Goal: Book appointment/travel/reservation

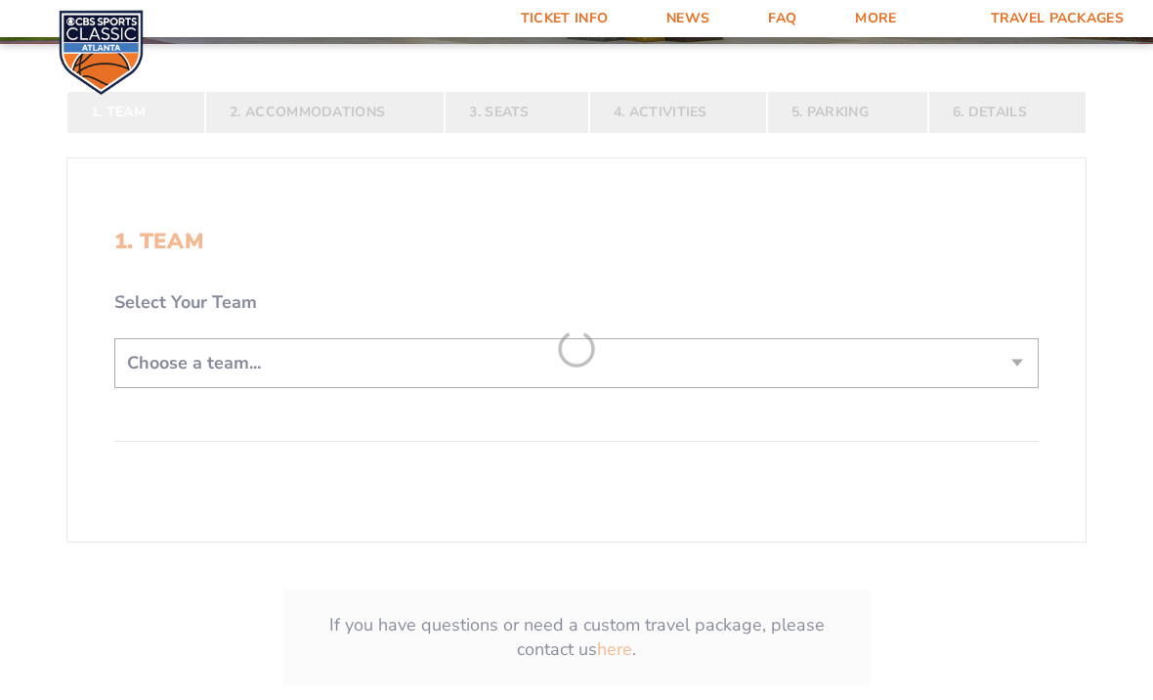
scroll to position [336, 0]
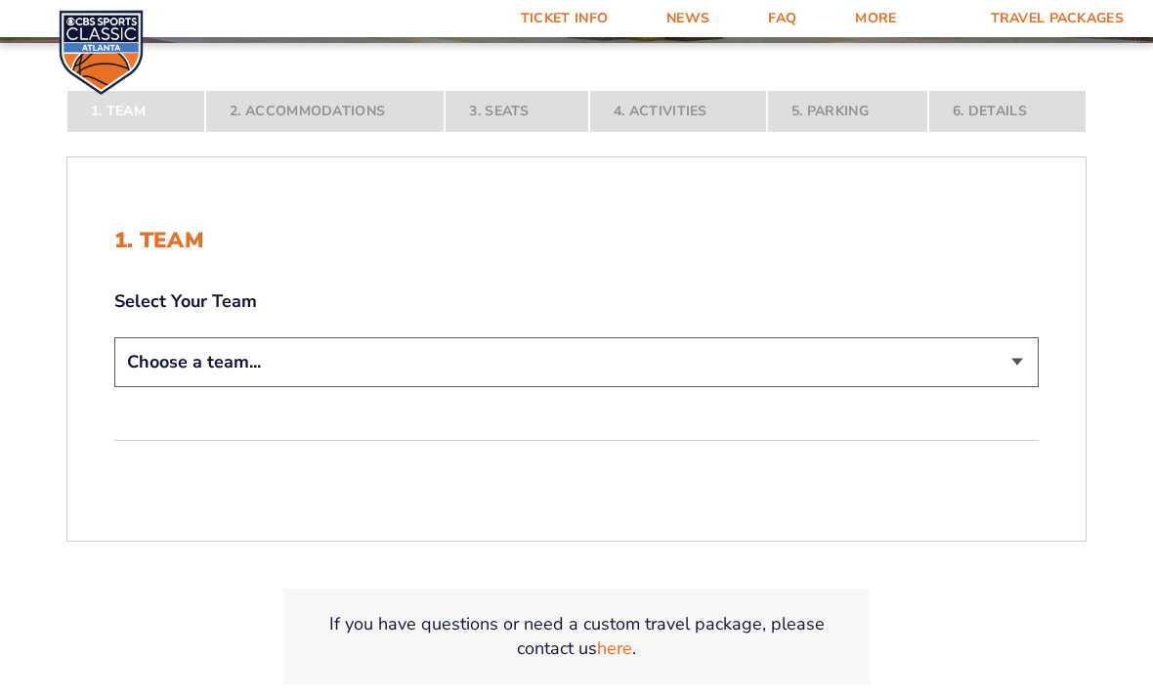
click at [1008, 352] on select "Choose a team... [US_STATE] Wildcats [US_STATE] State Buckeyes [US_STATE] Tar H…" at bounding box center [576, 362] width 925 height 50
select select "12756"
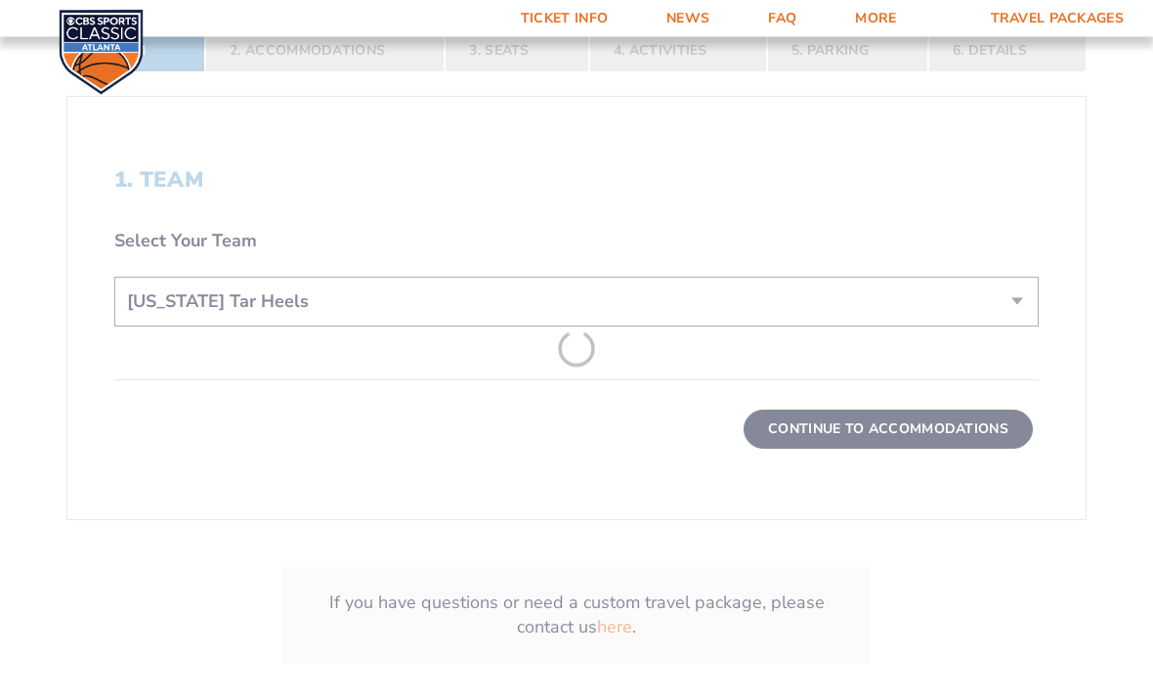
click at [918, 433] on form "[US_STATE] [US_STATE] Travel Package [US_STATE][GEOGRAPHIC_DATA] [US_STATE] Sta…" at bounding box center [576, 112] width 1153 height 1291
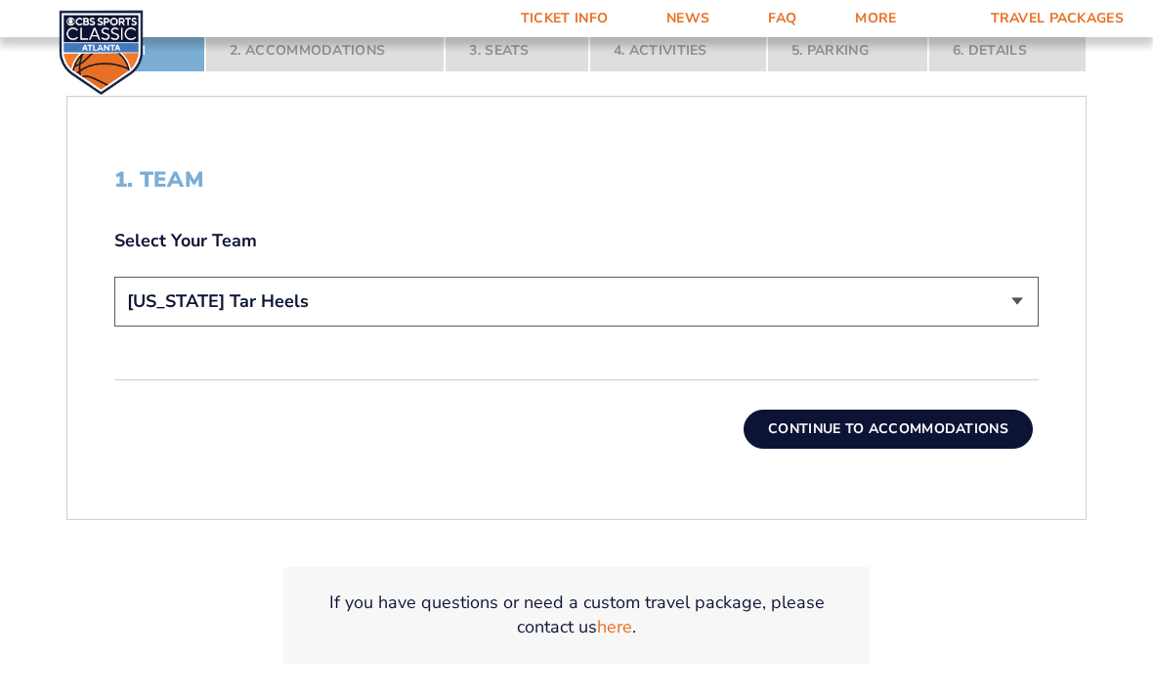
click at [928, 424] on button "Continue To Accommodations" at bounding box center [888, 429] width 289 height 39
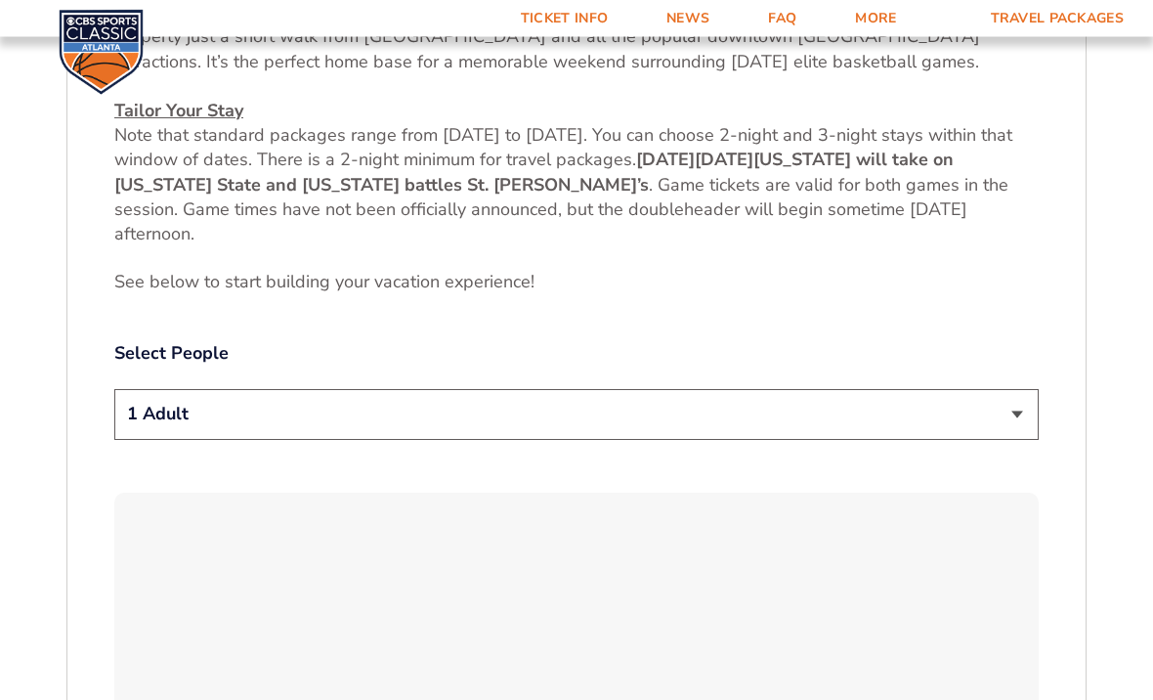
scroll to position [859, 0]
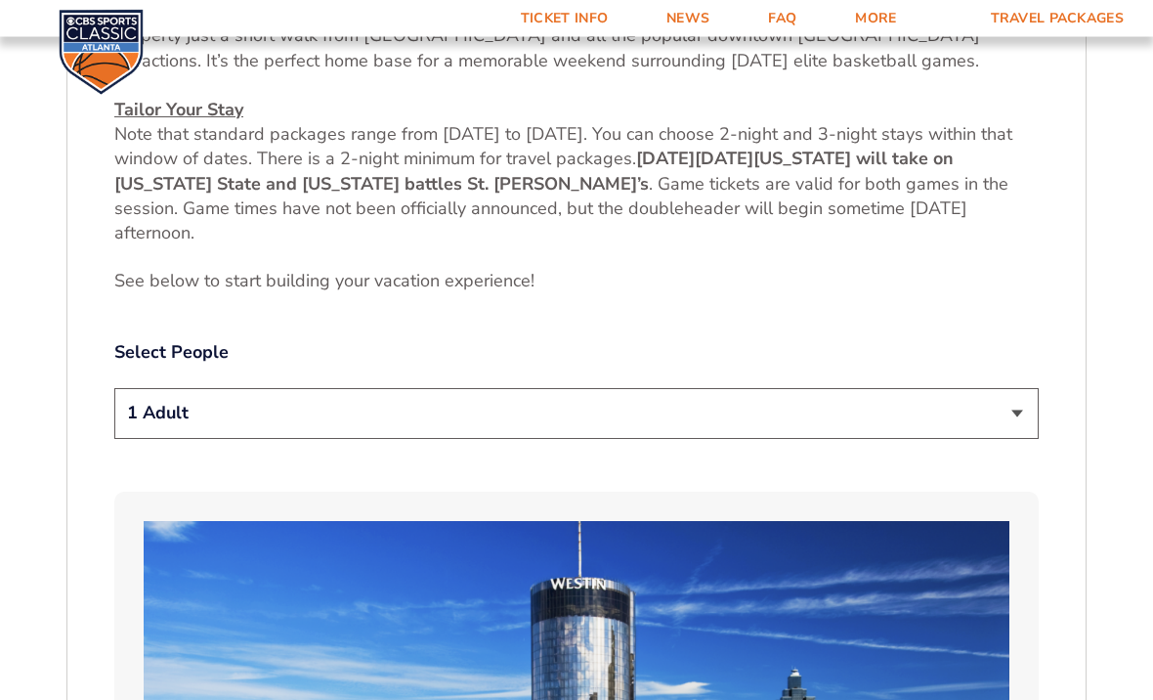
click at [1021, 402] on select "1 Adult 2 Adults 3 Adults 4 Adults 2 Adults + 1 Child 2 Adults + 2 Children 2 A…" at bounding box center [576, 414] width 925 height 50
select select "2 Adults"
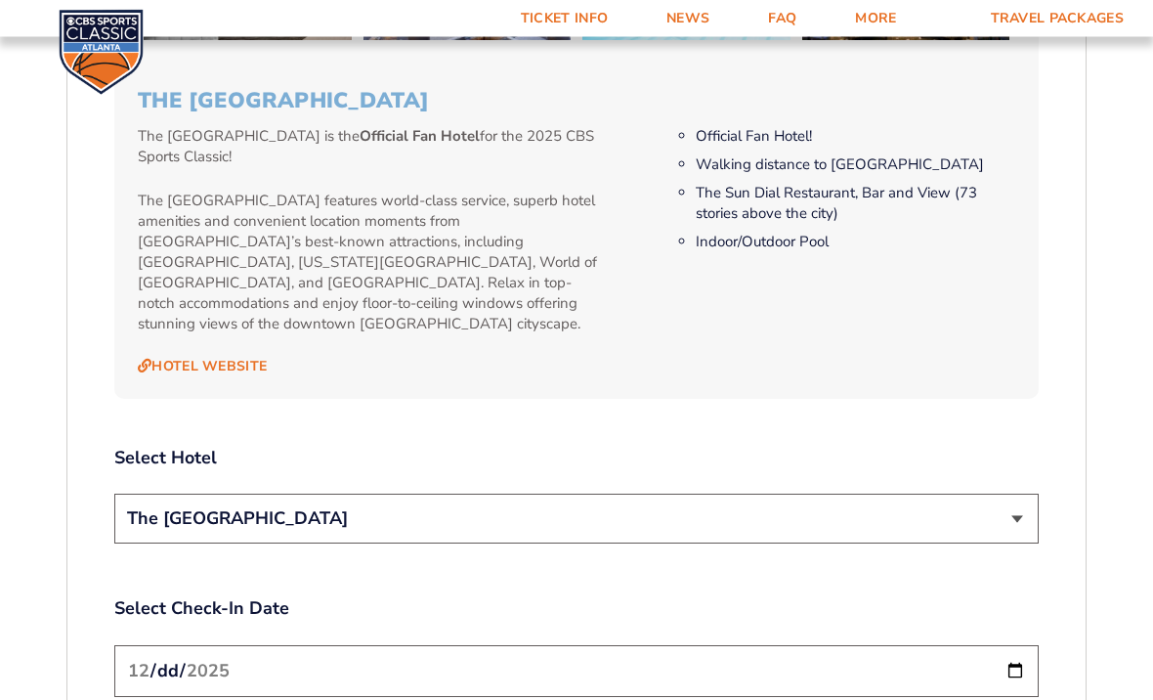
scroll to position [1993, 0]
click at [1026, 494] on select "The [GEOGRAPHIC_DATA]" at bounding box center [576, 519] width 925 height 50
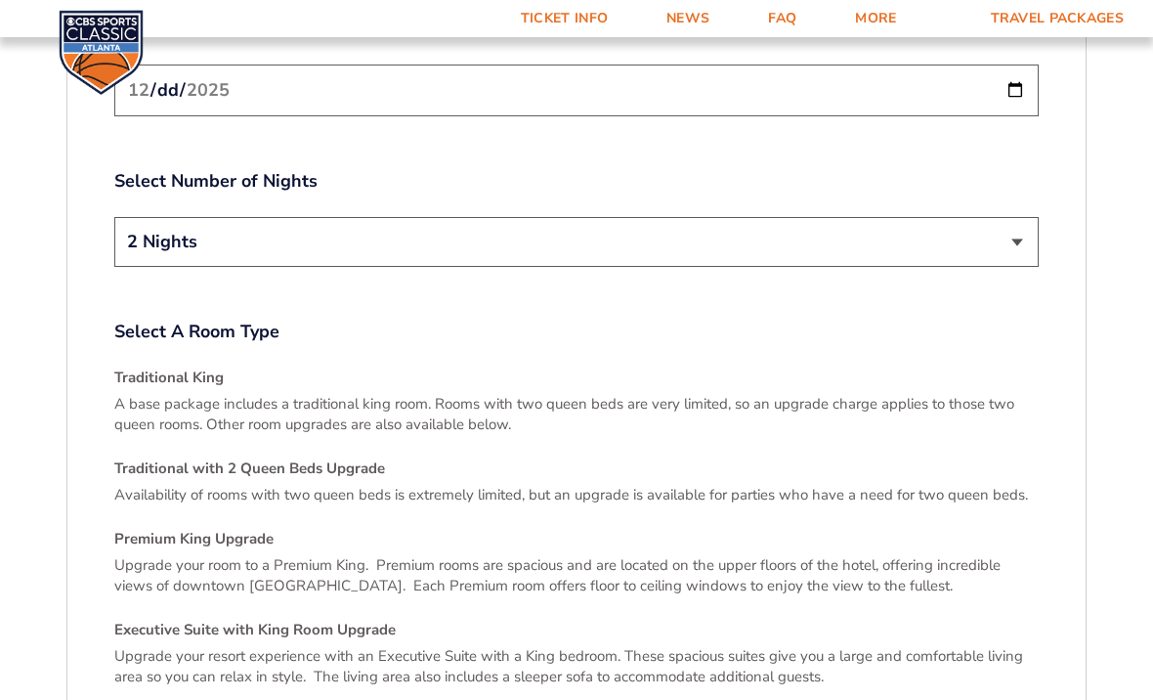
scroll to position [2575, 0]
click at [349, 453] on div "Traditional King A base package includes a traditional king room. Rooms with tw…" at bounding box center [576, 526] width 925 height 320
click at [217, 392] on p "A base package includes a traditional king room. Rooms with two queen beds are …" at bounding box center [576, 412] width 925 height 41
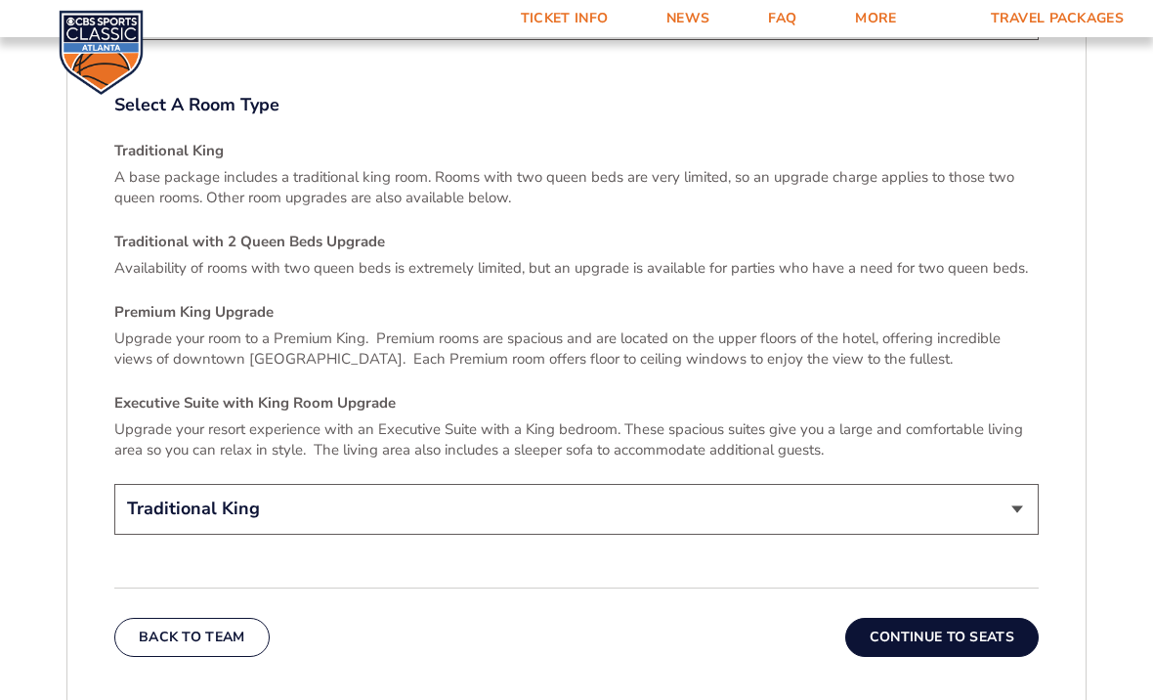
scroll to position [2853, 0]
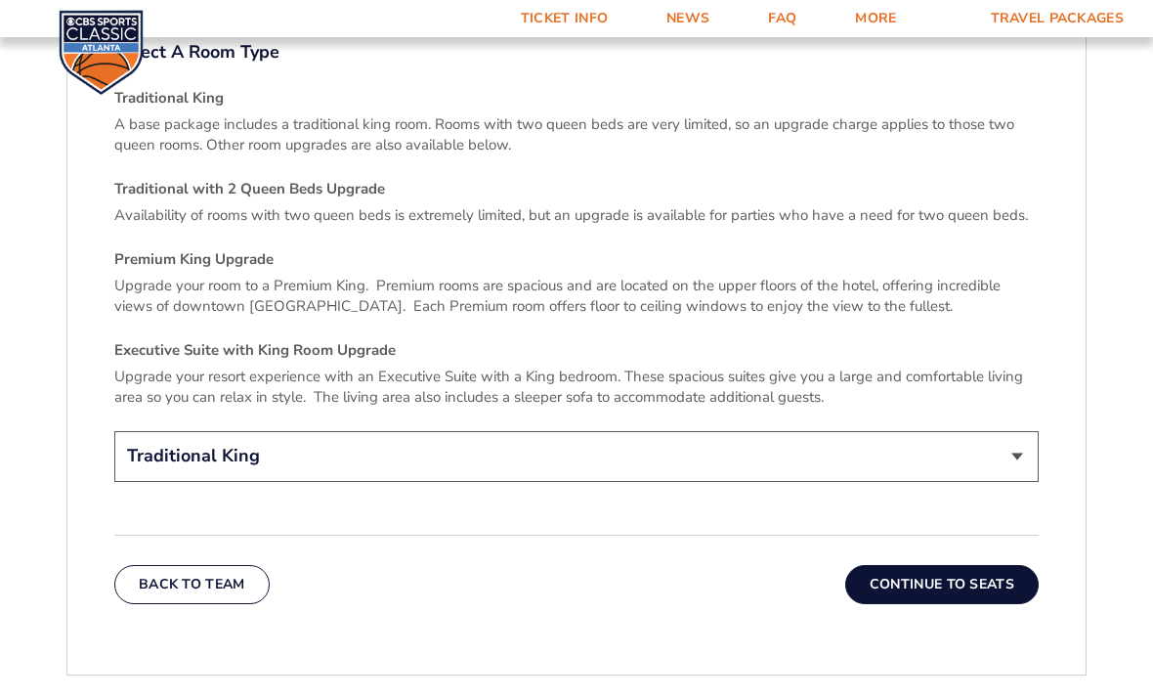
click at [949, 565] on button "Continue To Seats" at bounding box center [942, 584] width 194 height 39
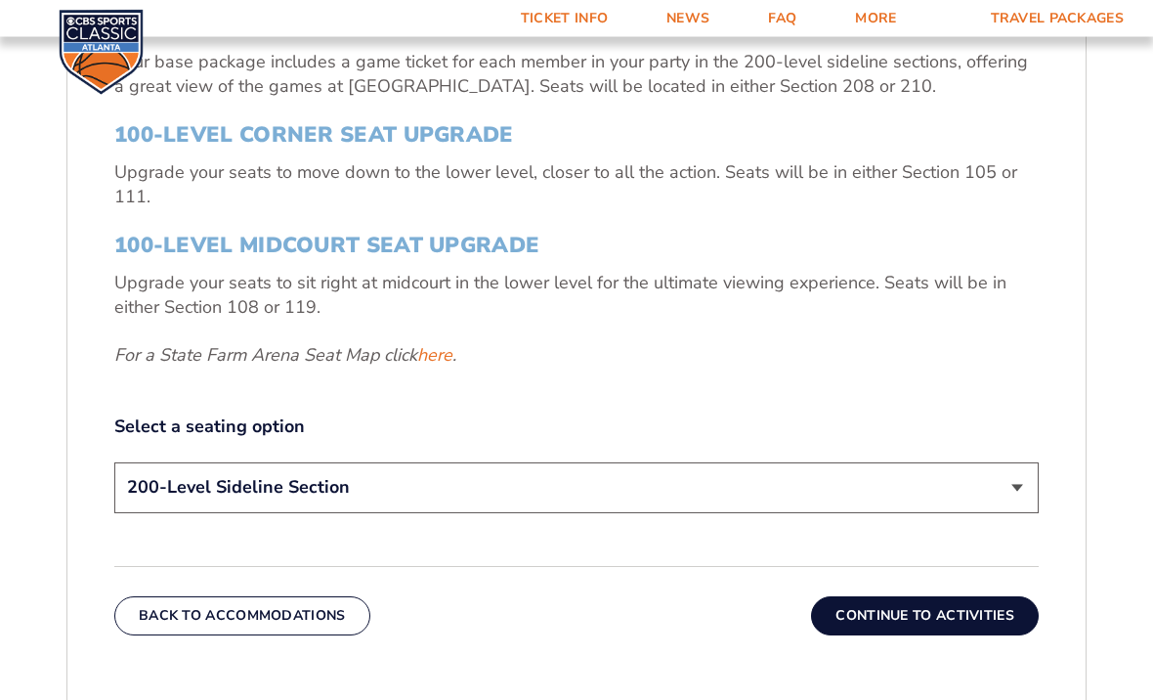
scroll to position [745, 0]
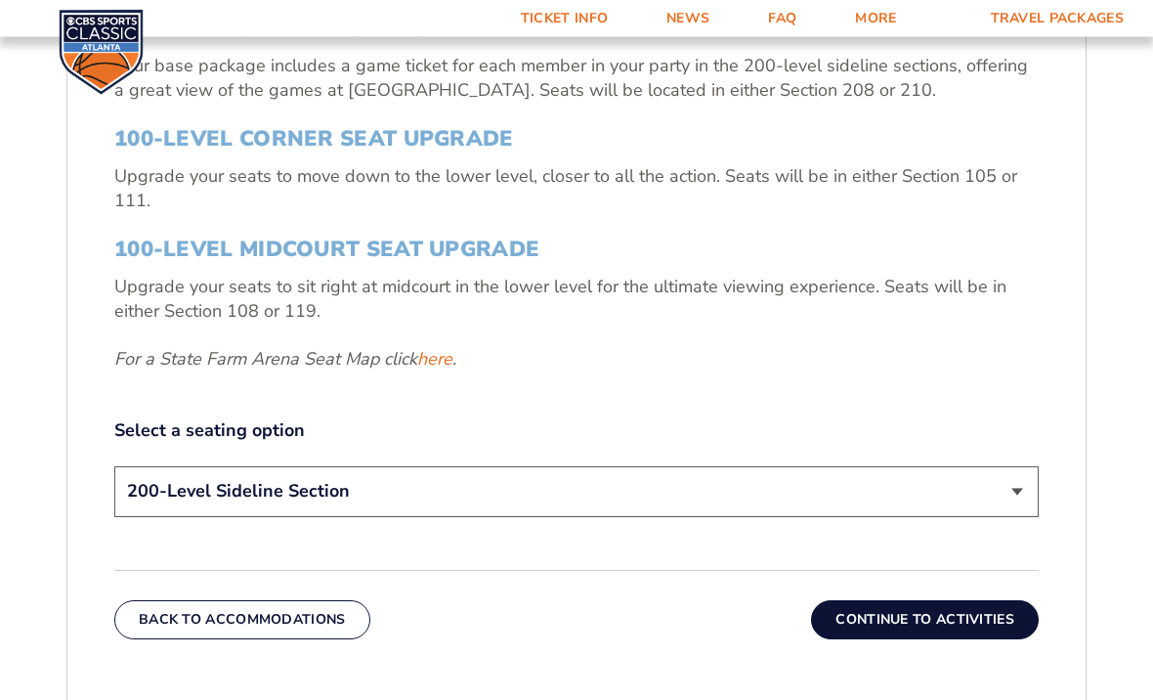
click at [1038, 484] on select "200-Level Sideline Section 100-Level Corner Seat Upgrade (+$120 per person) 100…" at bounding box center [576, 492] width 925 height 50
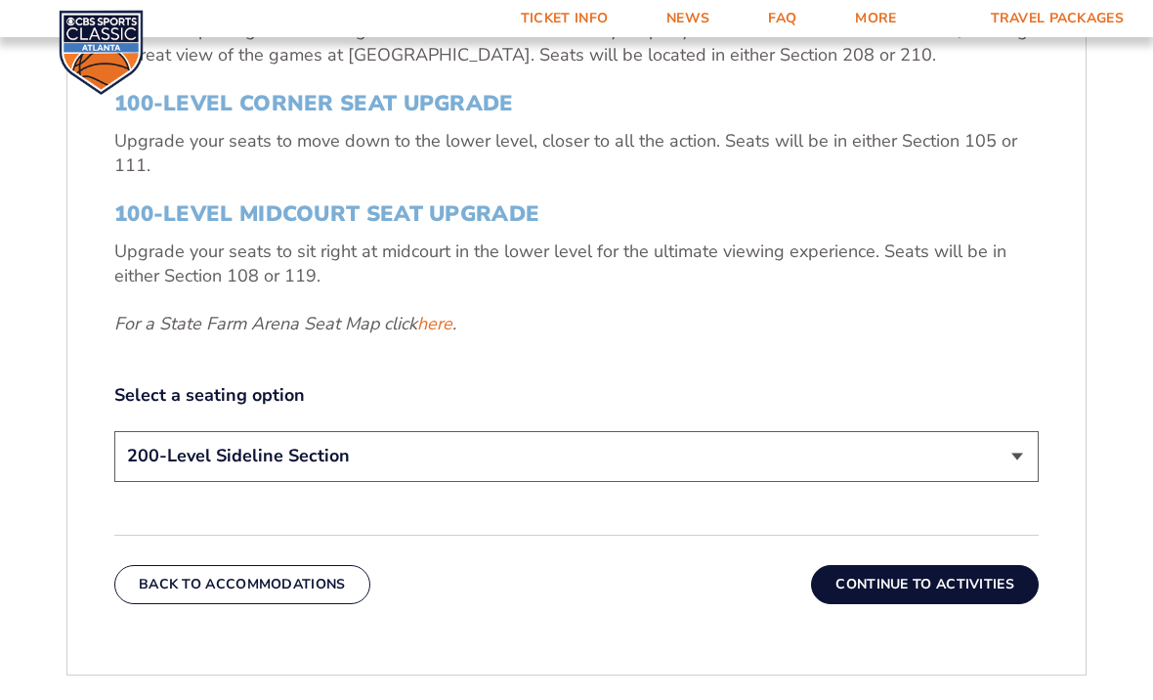
scroll to position [819, 0]
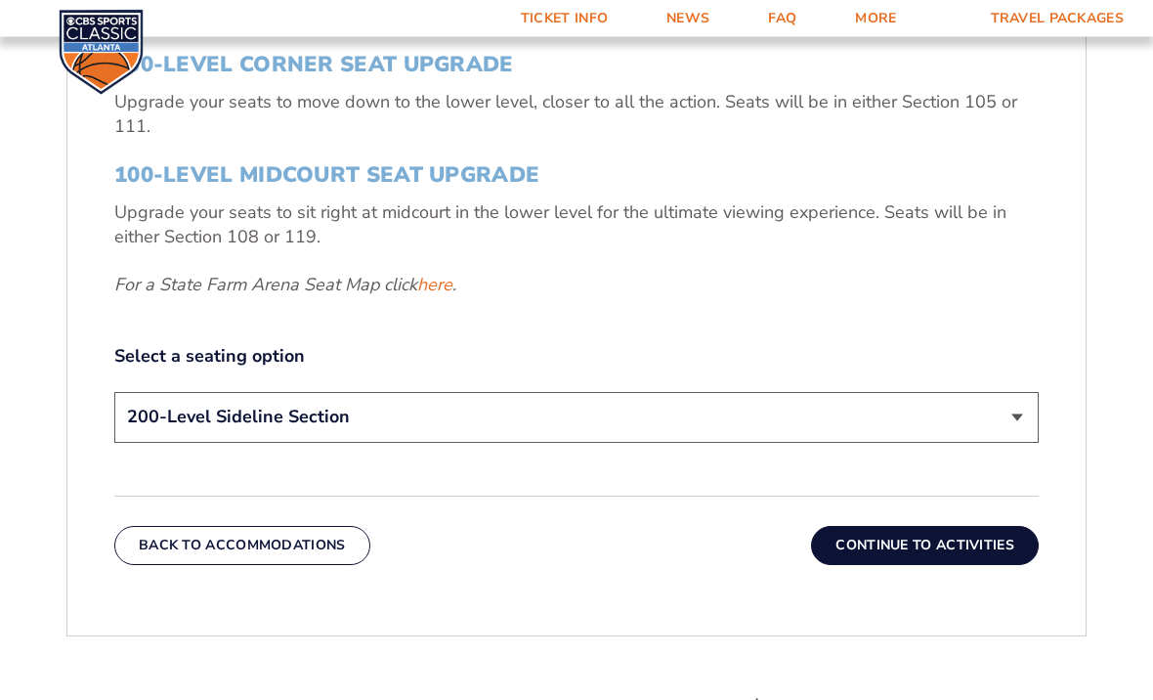
click at [953, 539] on button "Continue To Activities" at bounding box center [925, 546] width 228 height 39
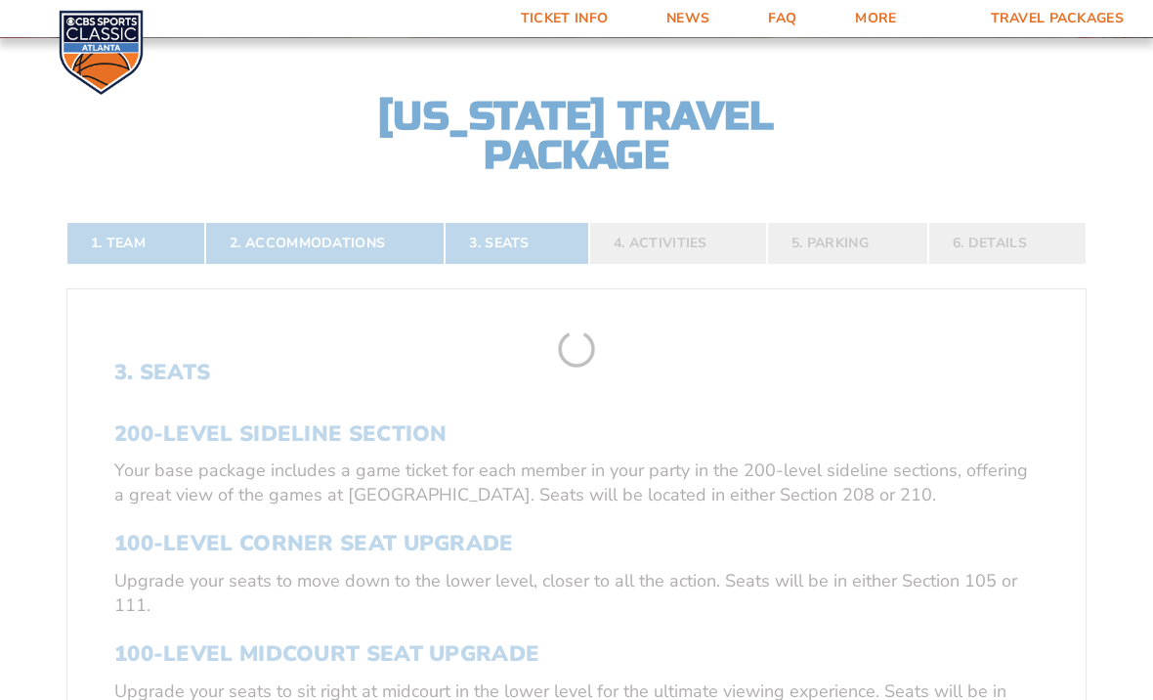
scroll to position [330, 0]
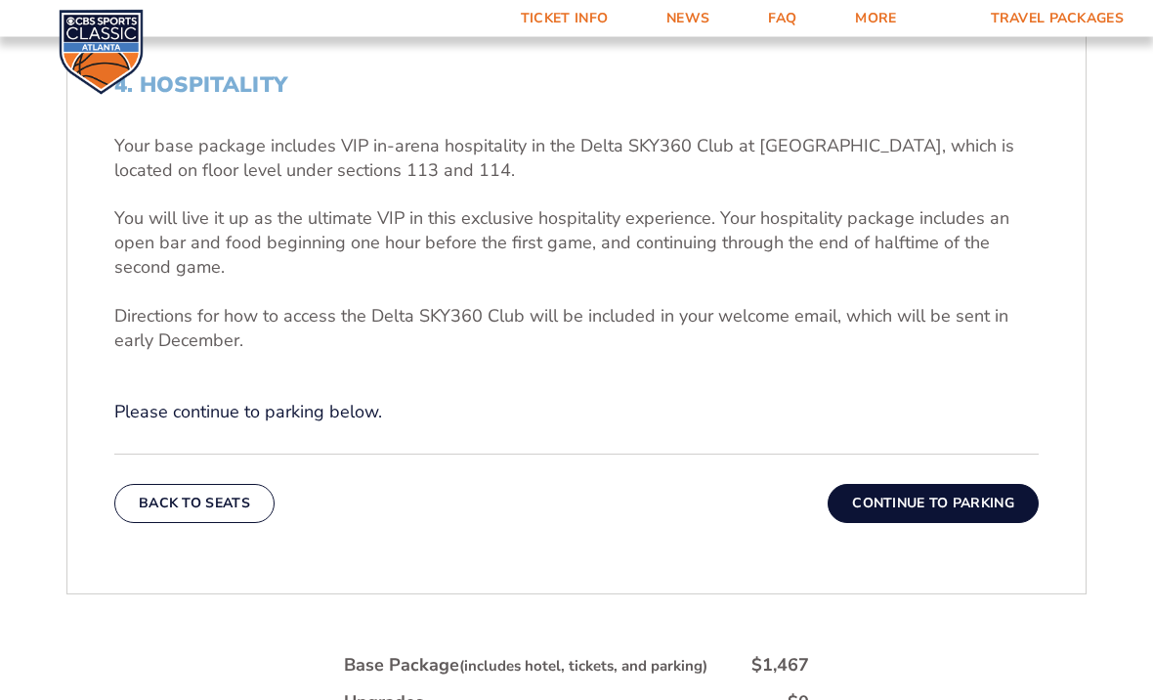
click at [944, 506] on button "Continue To Parking" at bounding box center [933, 504] width 211 height 39
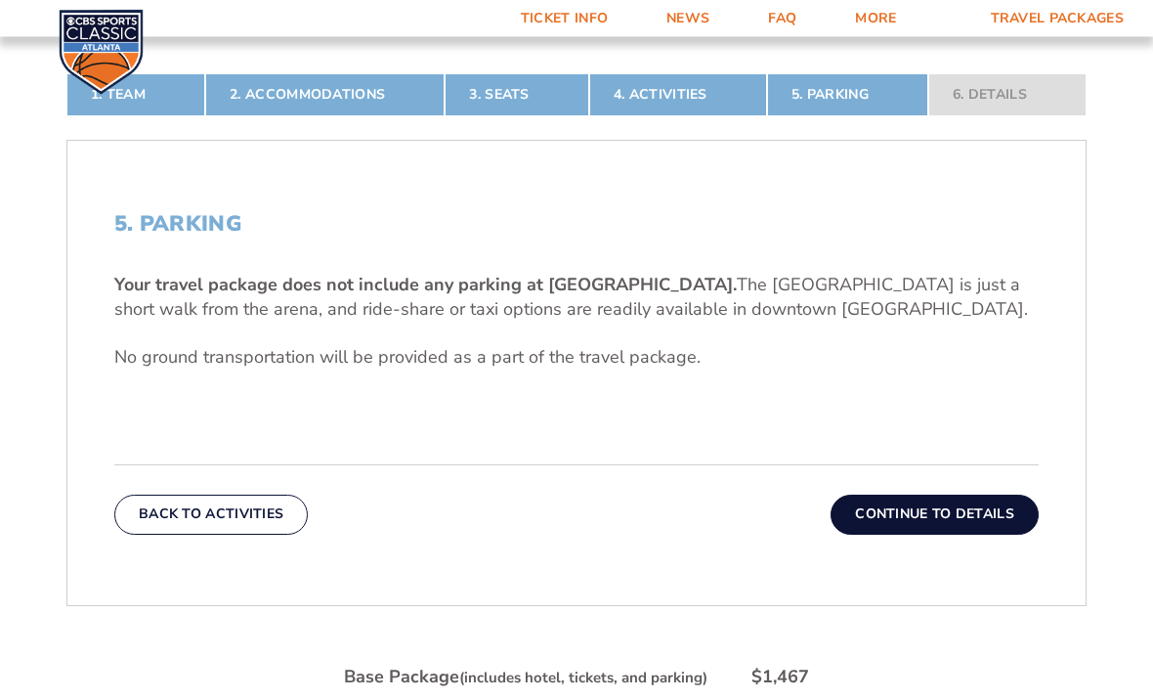
click at [945, 505] on button "Continue To Details" at bounding box center [935, 515] width 208 height 39
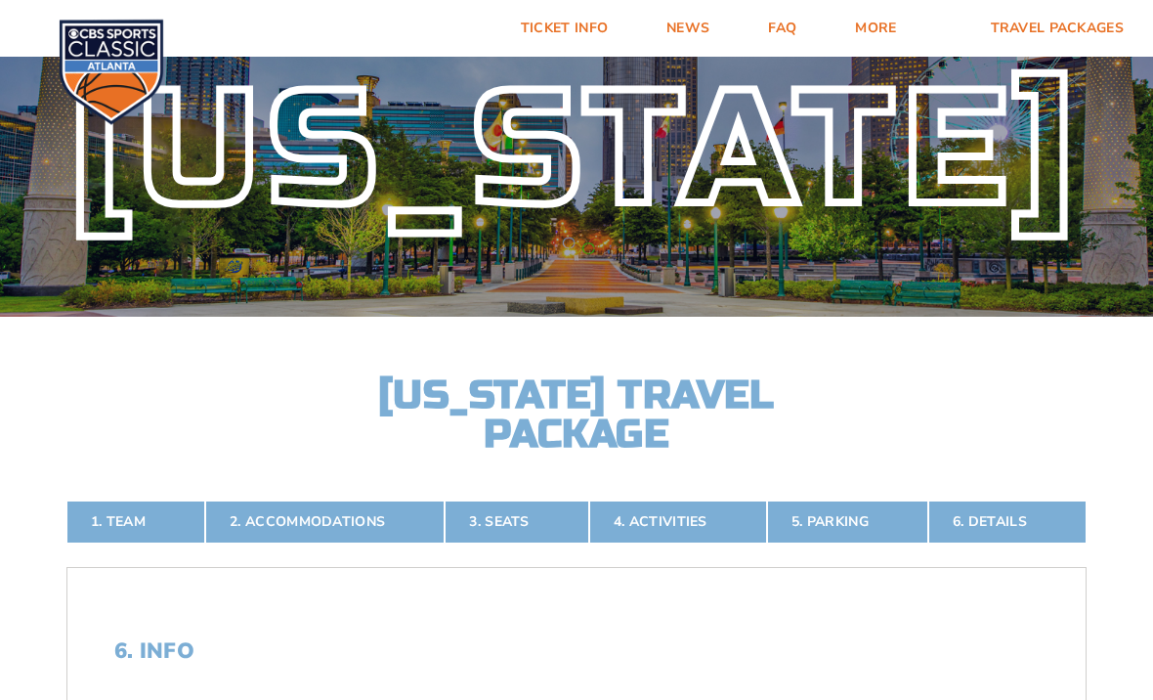
scroll to position [0, 0]
